Goal: Information Seeking & Learning: Learn about a topic

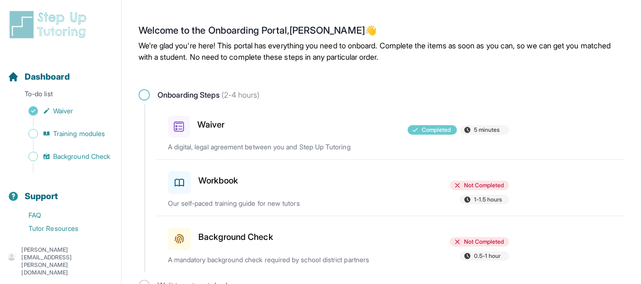
scroll to position [20, 0]
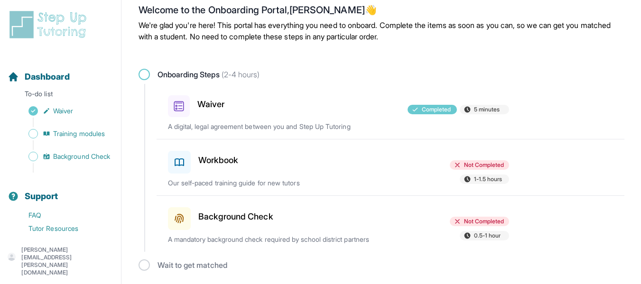
click at [209, 152] on div "Workbook" at bounding box center [223, 160] width 111 height 27
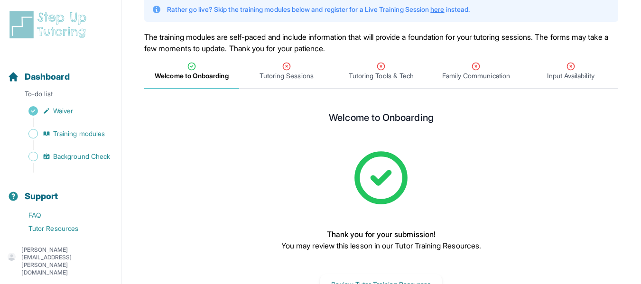
scroll to position [70, 0]
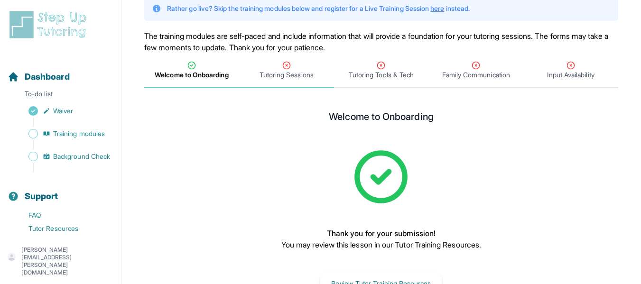
click at [292, 75] on span "Tutoring Sessions" at bounding box center [287, 74] width 54 height 9
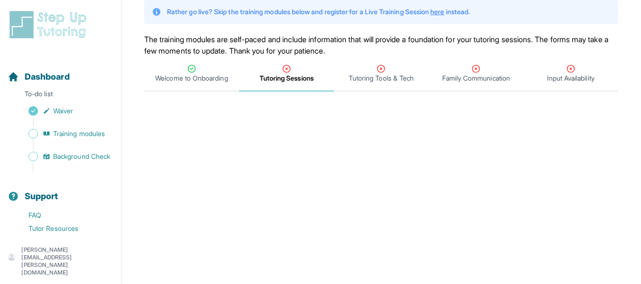
scroll to position [66, 0]
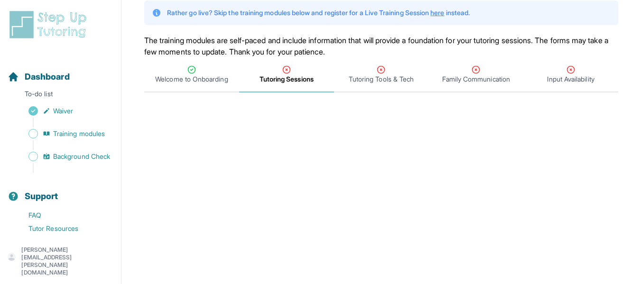
click at [444, 11] on link "here" at bounding box center [438, 13] width 14 height 8
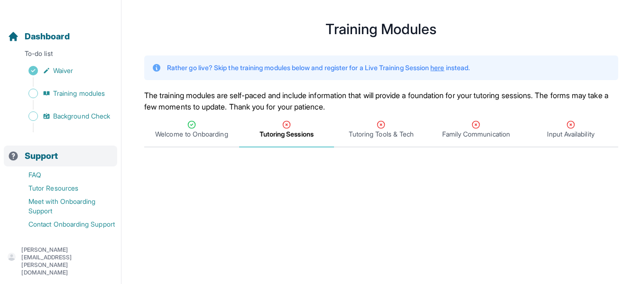
scroll to position [10, 0]
click at [75, 113] on span "Background Check" at bounding box center [81, 116] width 57 height 9
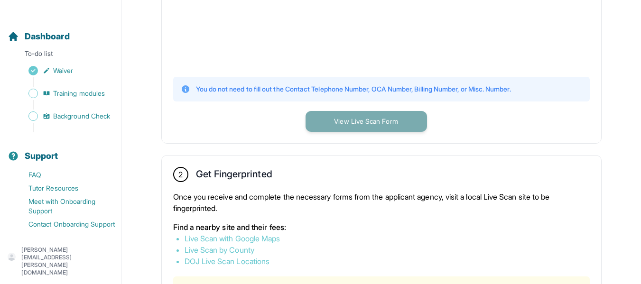
scroll to position [387, 0]
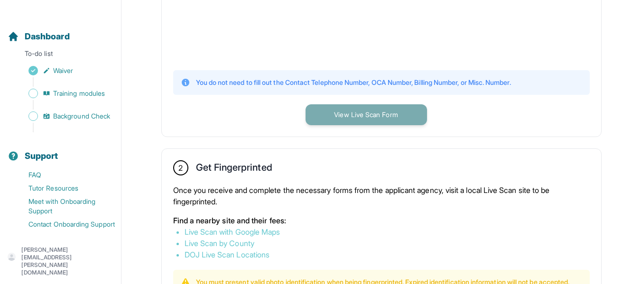
click at [363, 118] on button "View Live Scan Form" at bounding box center [367, 114] width 122 height 21
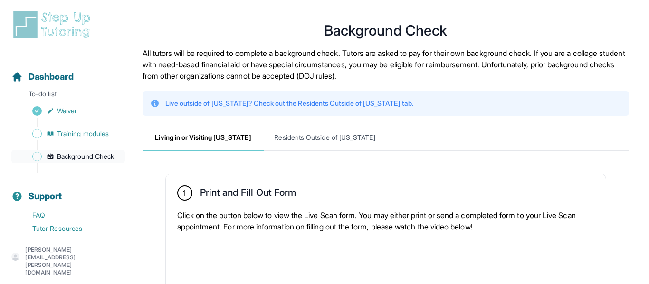
scroll to position [0, 0]
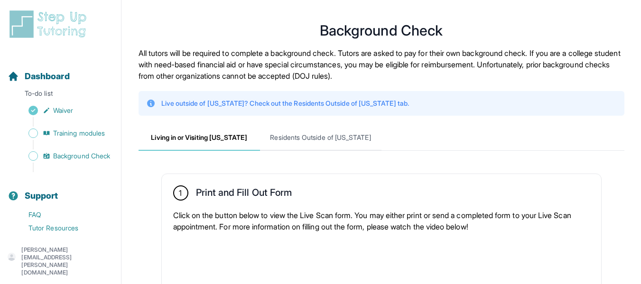
click at [112, 264] on p "[PERSON_NAME][EMAIL_ADDRESS][PERSON_NAME][DOMAIN_NAME]" at bounding box center [67, 261] width 92 height 30
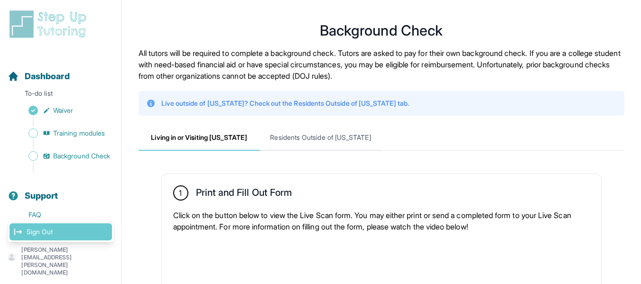
click at [78, 239] on link "Sign Out" at bounding box center [60, 232] width 103 height 17
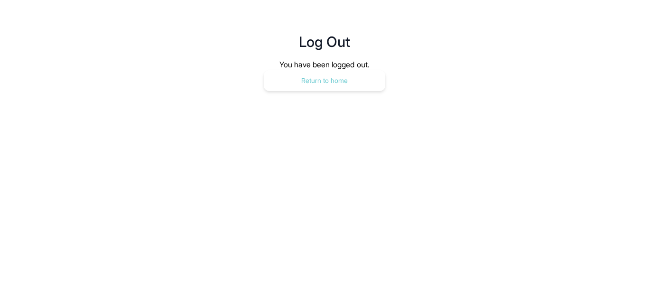
click at [298, 90] on button "Return to home" at bounding box center [325, 80] width 122 height 21
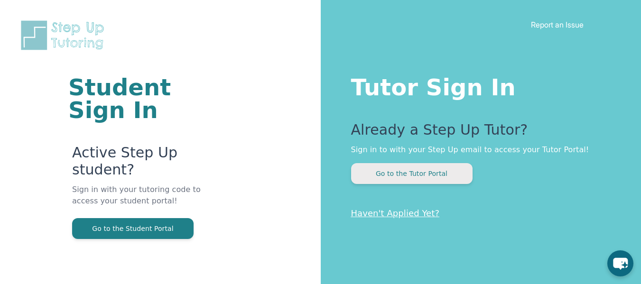
click at [389, 173] on button "Go to the Tutor Portal" at bounding box center [412, 173] width 122 height 21
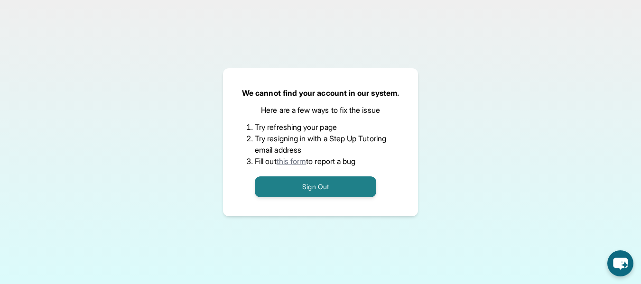
scroll to position [14, 0]
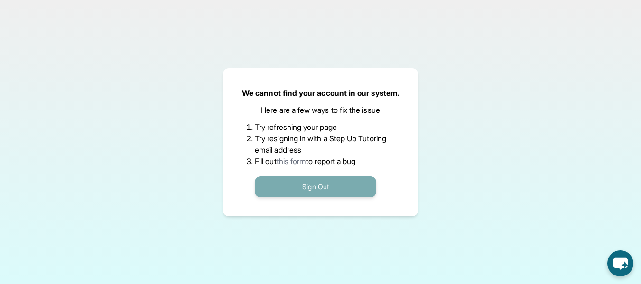
click at [349, 177] on button "Sign Out" at bounding box center [316, 187] width 122 height 21
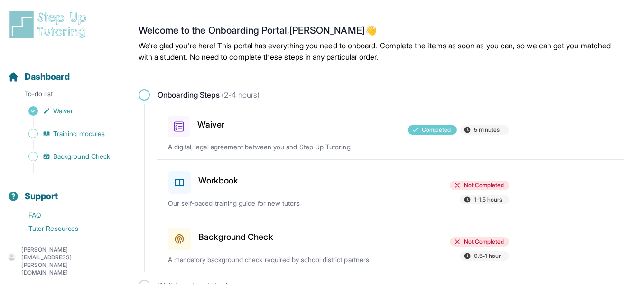
scroll to position [20, 0]
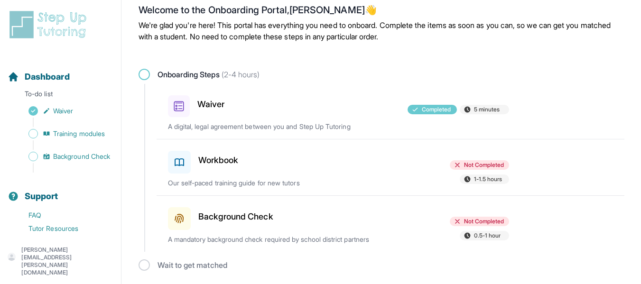
click at [222, 160] on h3 "Workbook" at bounding box center [218, 160] width 40 height 13
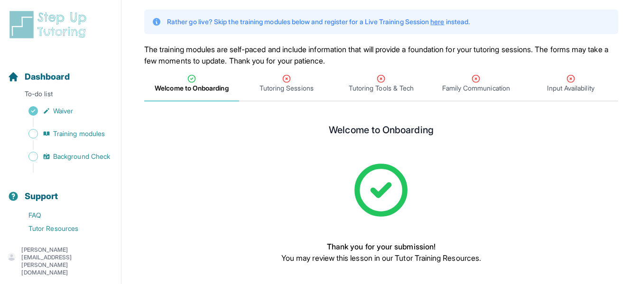
scroll to position [103, 0]
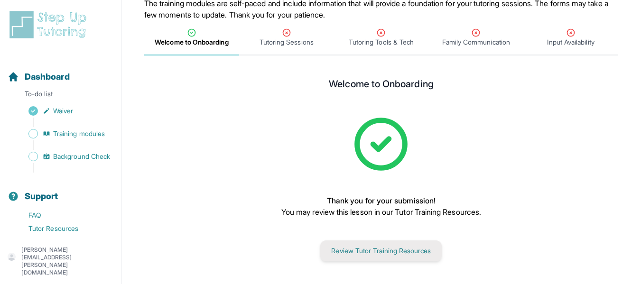
click at [350, 247] on button "Review Tutor Training Resources" at bounding box center [381, 251] width 122 height 21
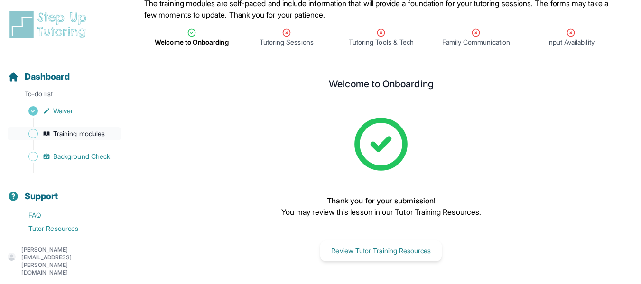
click at [86, 136] on span "Training modules" at bounding box center [79, 133] width 52 height 9
click at [93, 132] on span "Training modules" at bounding box center [79, 133] width 52 height 9
click at [80, 130] on span "Training modules" at bounding box center [79, 133] width 52 height 9
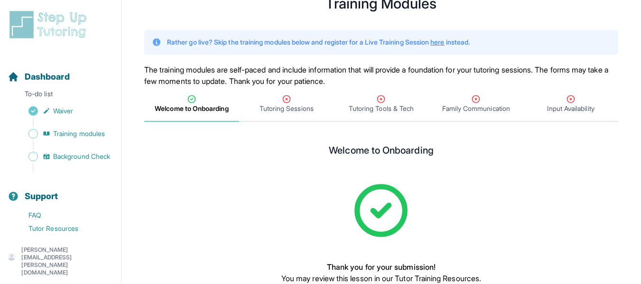
scroll to position [38, 0]
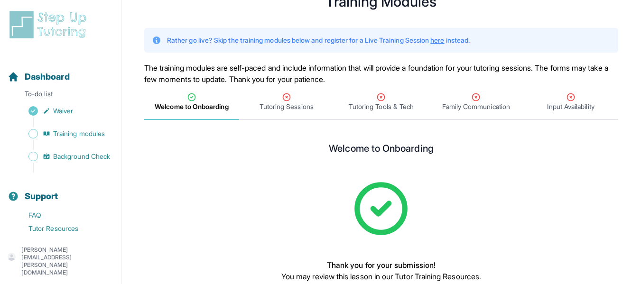
click at [444, 41] on link "here" at bounding box center [438, 40] width 14 height 8
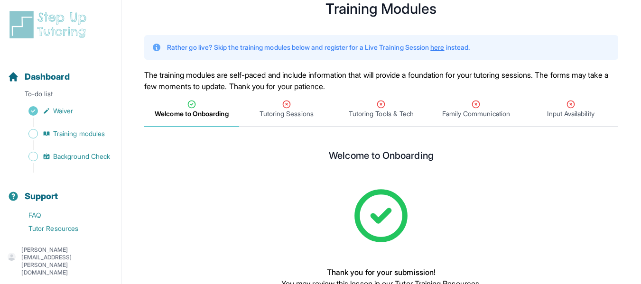
scroll to position [31, 0]
click at [95, 134] on span "Training modules" at bounding box center [79, 133] width 52 height 9
click at [93, 131] on span "Training modules" at bounding box center [79, 133] width 52 height 9
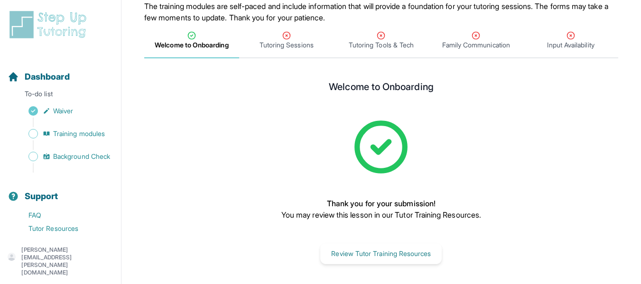
scroll to position [103, 0]
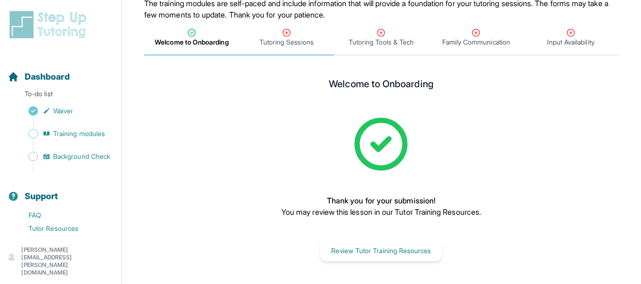
click at [296, 42] on span "Tutoring Sessions" at bounding box center [287, 42] width 54 height 9
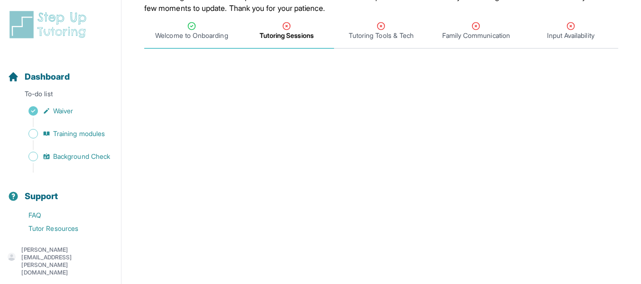
scroll to position [114, 0]
